Goal: Information Seeking & Learning: Learn about a topic

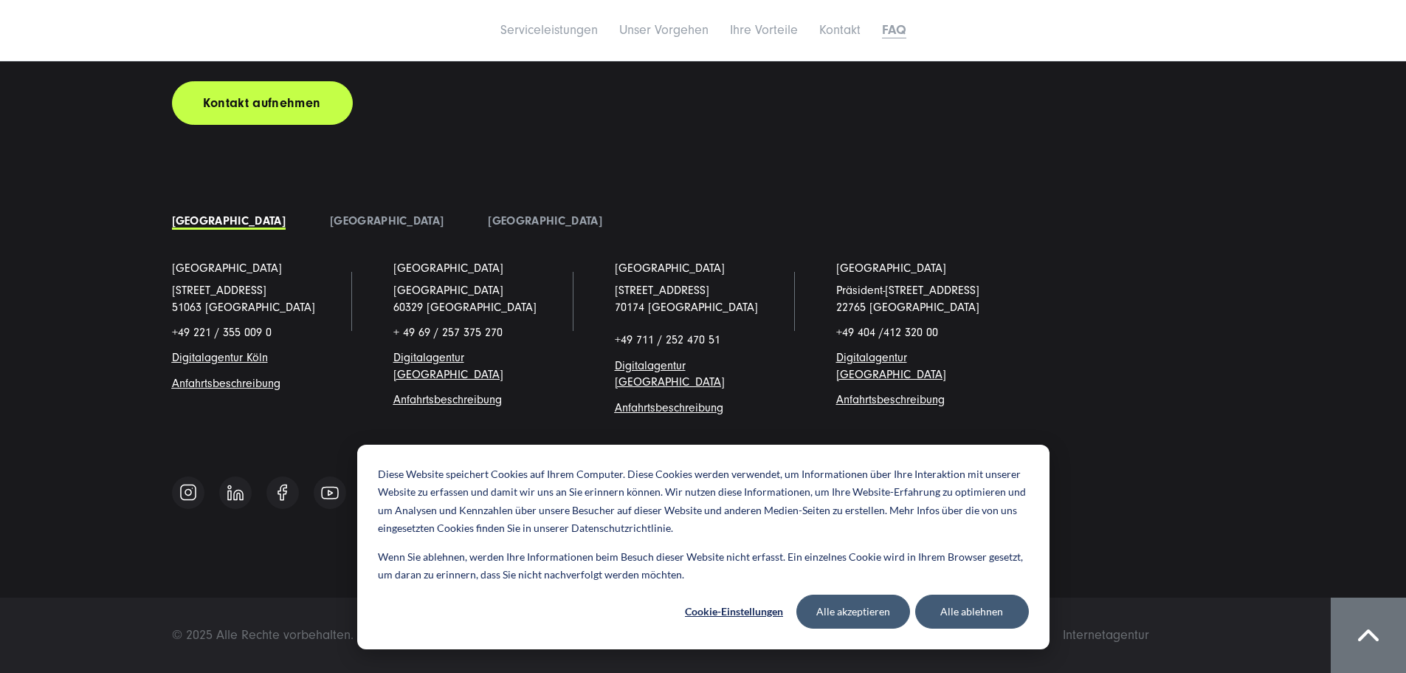
scroll to position [9456, 0]
click at [445, 363] on span "Digitalagentur [GEOGRAPHIC_DATA]" at bounding box center [448, 366] width 110 height 30
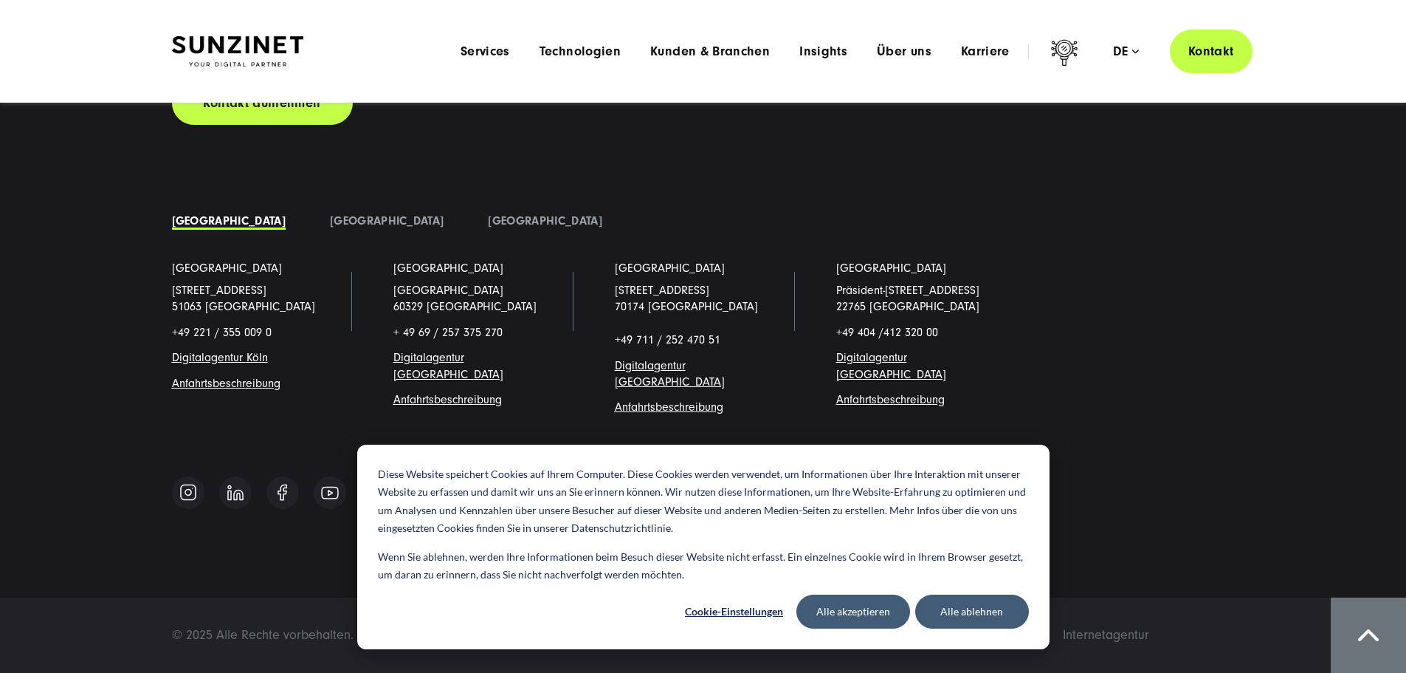
scroll to position [6263, 0]
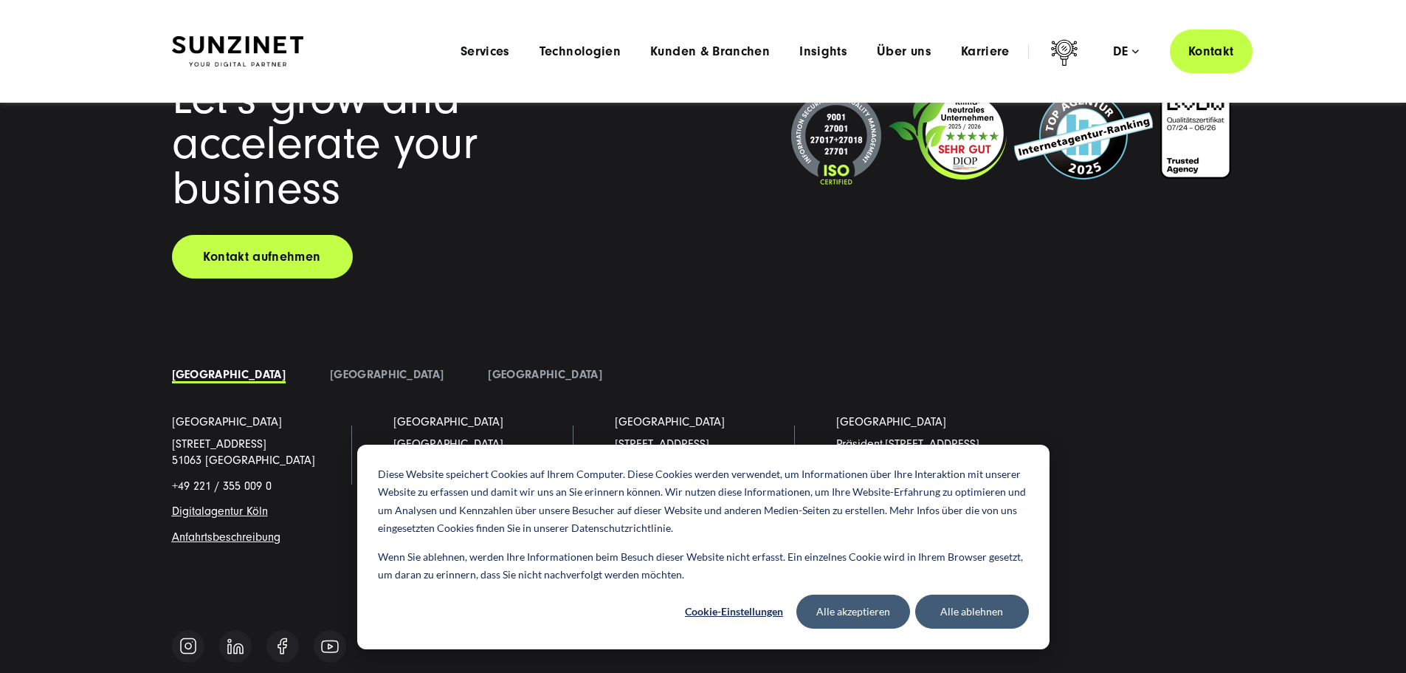
click at [959, 67] on div "Menu Services Menu Full Service Digitalagentur Wir lösen komplexe Herausforderu…" at bounding box center [849, 52] width 807 height 44
click at [950, 615] on button "Alle ablehnen" at bounding box center [972, 611] width 114 height 34
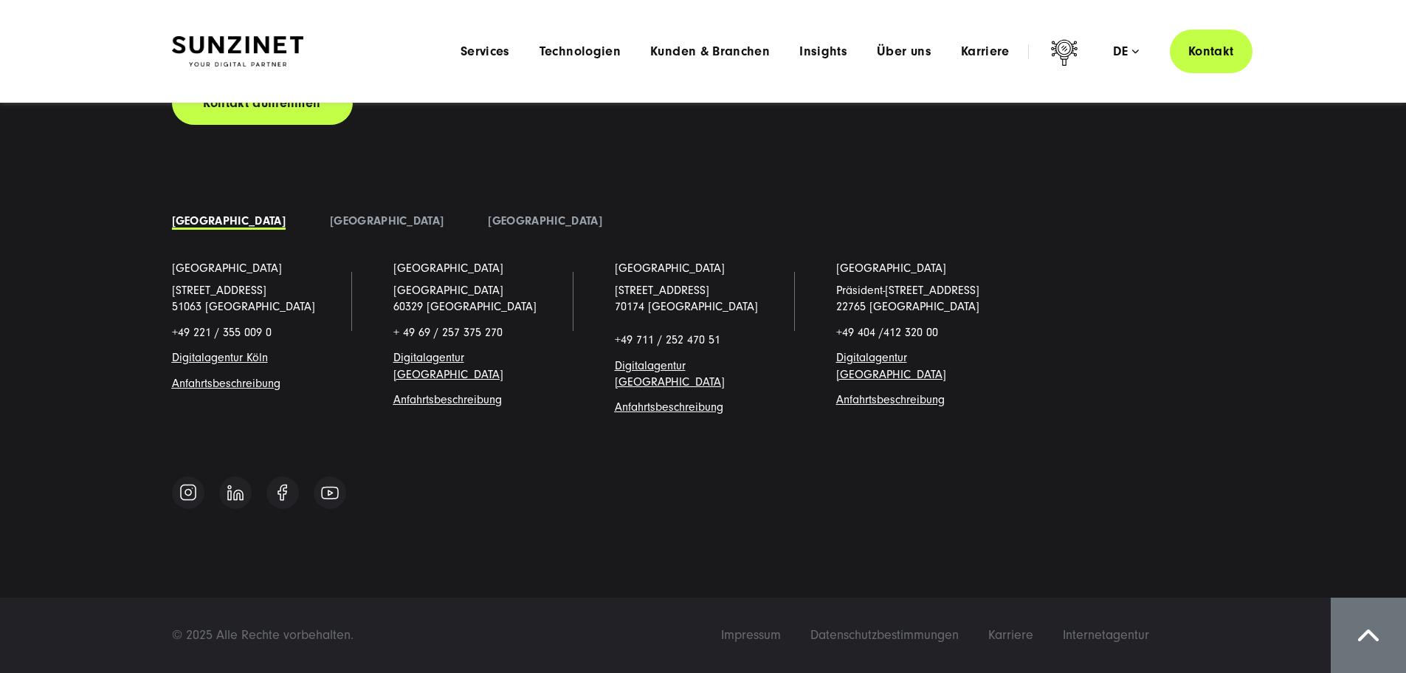
scroll to position [6779, 0]
click at [961, 50] on span "Karriere" at bounding box center [985, 51] width 49 height 15
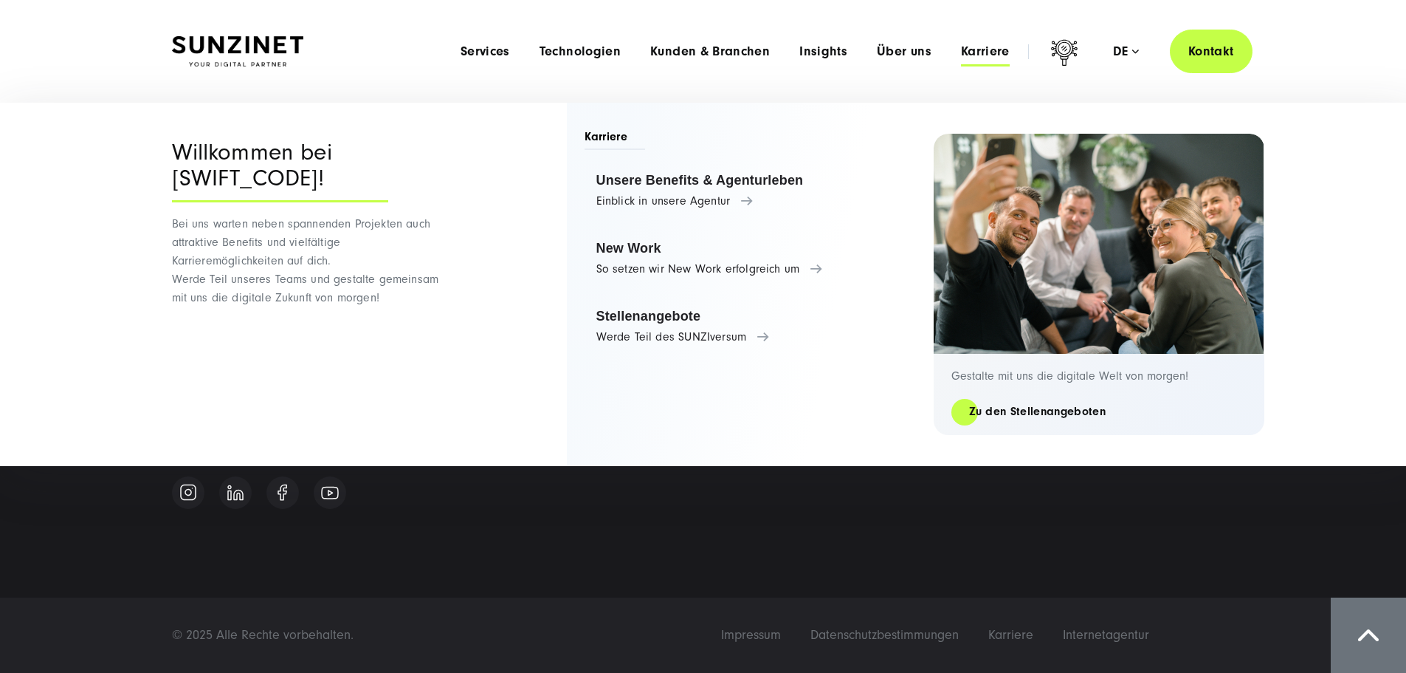
click at [961, 58] on span "Karriere" at bounding box center [985, 51] width 49 height 15
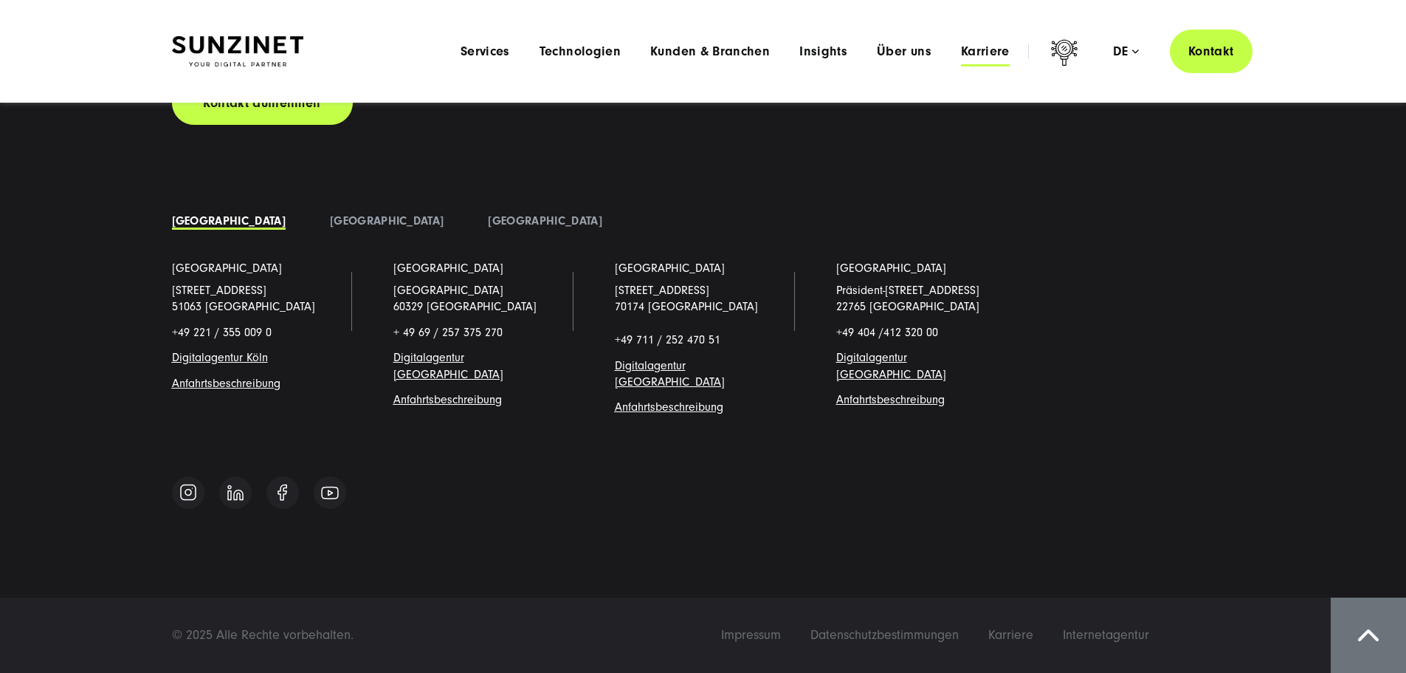
click at [986, 55] on span "Karriere" at bounding box center [985, 51] width 49 height 15
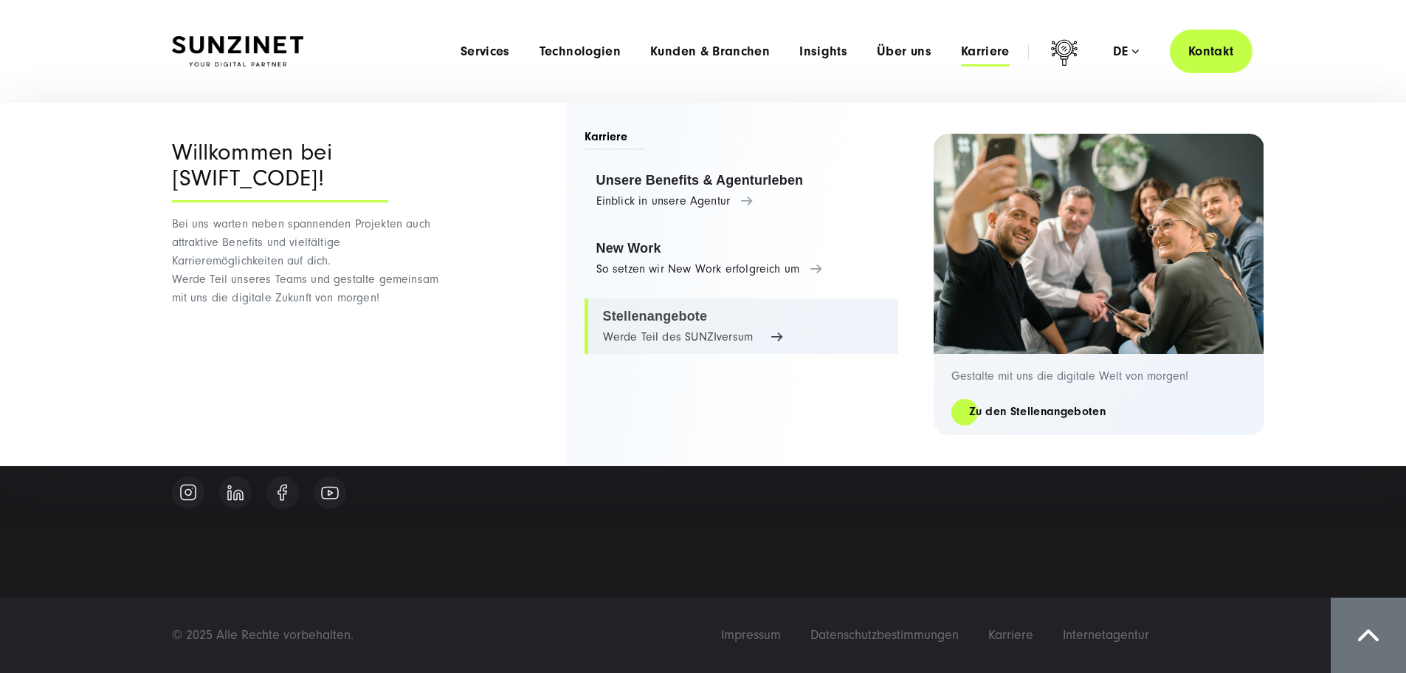
click at [760, 334] on link "Stellenangebote Werde Teil des SUNZIversum" at bounding box center [742, 326] width 314 height 56
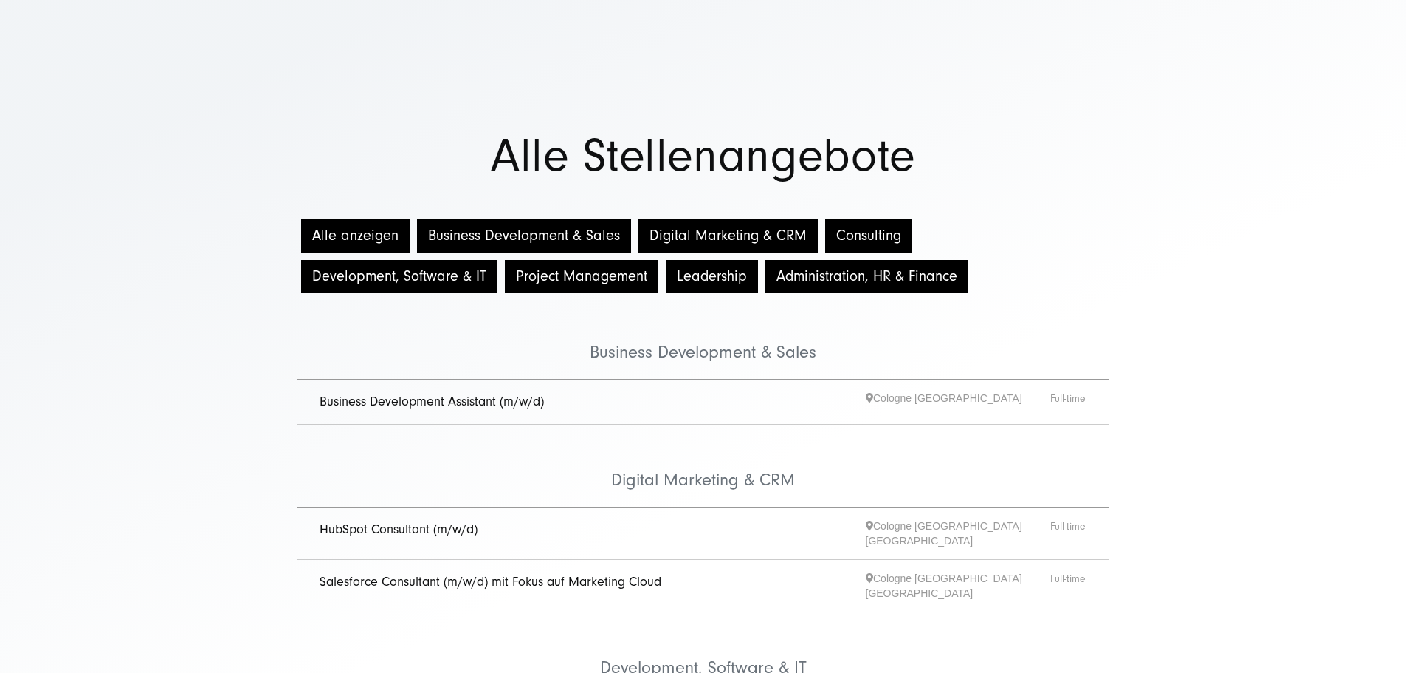
scroll to position [74, 0]
